Goal: Transaction & Acquisition: Purchase product/service

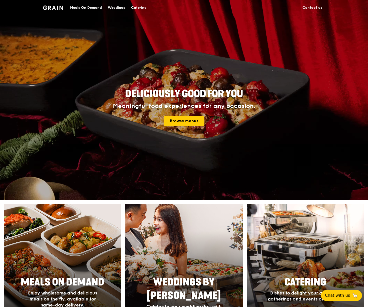
click at [315, 8] on link "Contact us" at bounding box center [312, 7] width 26 height 15
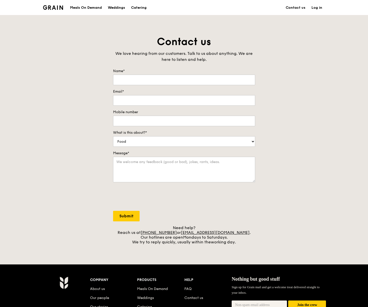
click at [316, 7] on link "Log in" at bounding box center [316, 7] width 17 height 15
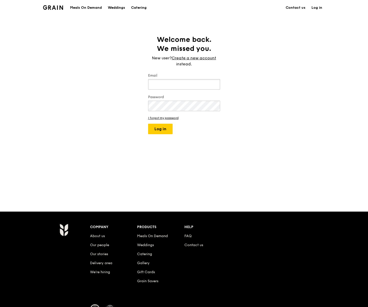
click at [178, 81] on input "Email" at bounding box center [184, 84] width 72 height 11
type input "[EMAIL_ADDRESS][DOMAIN_NAME]"
click at [148, 124] on button "Log in" at bounding box center [160, 129] width 25 height 11
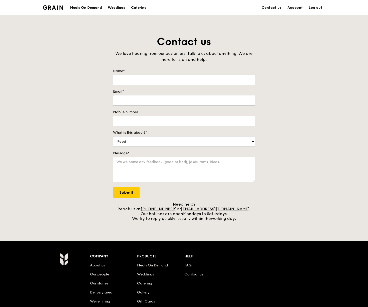
type input "[PERSON_NAME]"
type input "[EMAIL_ADDRESS][DOMAIN_NAME]"
type input "87255760"
click at [96, 8] on div "Meals On Demand" at bounding box center [86, 7] width 32 height 15
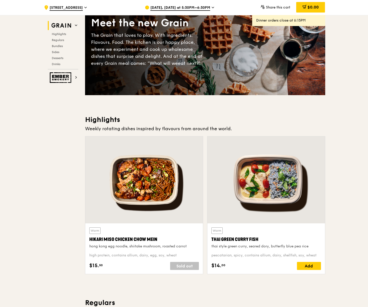
scroll to position [75, 0]
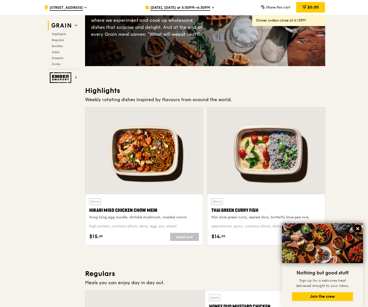
click at [357, 227] on icon at bounding box center [357, 228] width 5 height 5
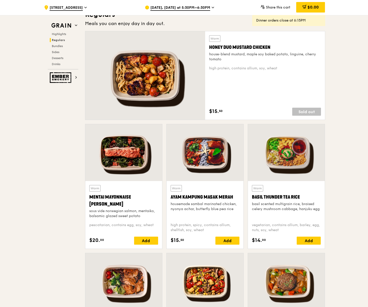
scroll to position [325, 0]
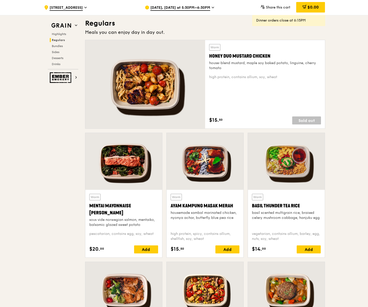
click at [171, 8] on span "[DATE], [DATE] at 5:30PM–6:30PM" at bounding box center [180, 8] width 60 height 6
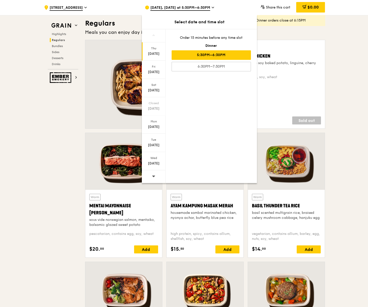
click at [153, 176] on icon at bounding box center [153, 176] width 3 height 2
click at [155, 57] on div "[DATE]" at bounding box center [154, 51] width 24 height 18
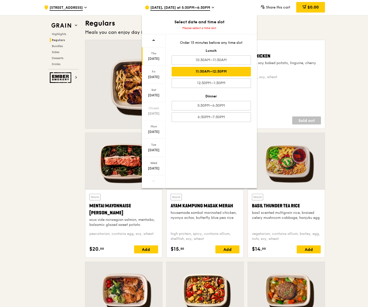
click at [206, 74] on div "11:30AM–12:30PM" at bounding box center [211, 72] width 79 height 10
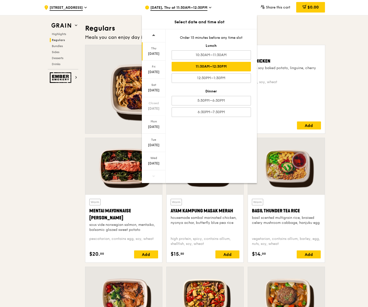
scroll to position [330, 0]
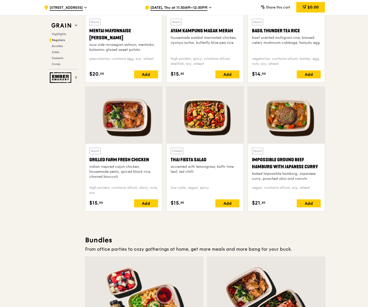
scroll to position [505, 0]
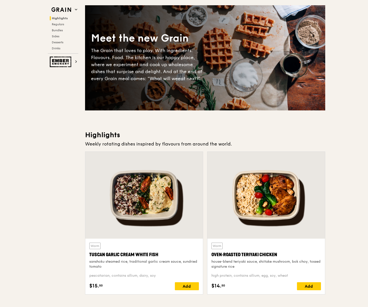
scroll to position [0, 0]
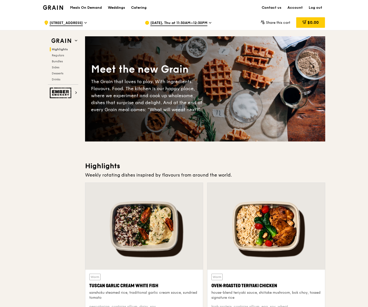
click at [313, 8] on link "Log out" at bounding box center [316, 7] width 20 height 15
